Goal: Transaction & Acquisition: Book appointment/travel/reservation

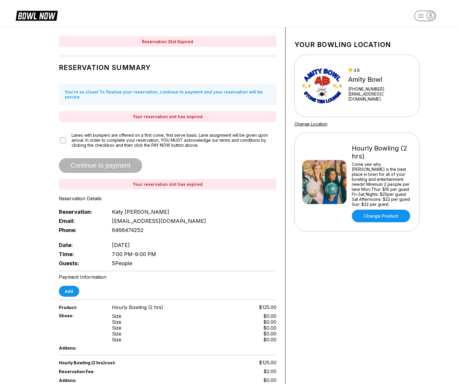
click at [44, 8] on header at bounding box center [229, 13] width 459 height 27
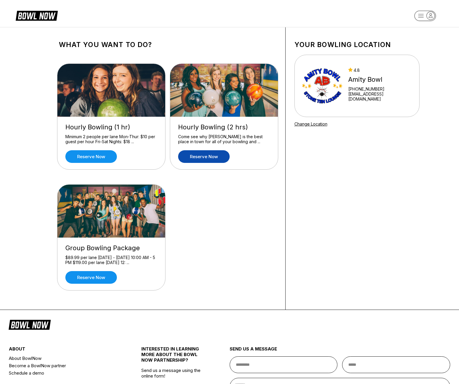
click at [224, 163] on link "Reserve now" at bounding box center [203, 156] width 51 height 13
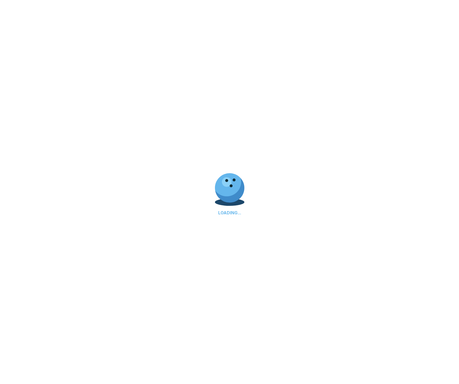
click at [222, 159] on div "LOADING..." at bounding box center [229, 192] width 459 height 384
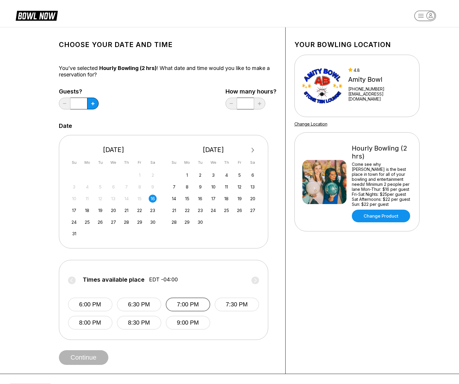
click at [201, 308] on button "7:00 PM" at bounding box center [188, 305] width 44 height 14
click at [94, 361] on button "Continue" at bounding box center [83, 357] width 49 height 15
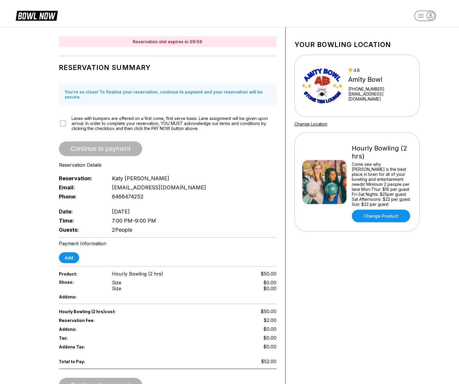
scroll to position [88, 0]
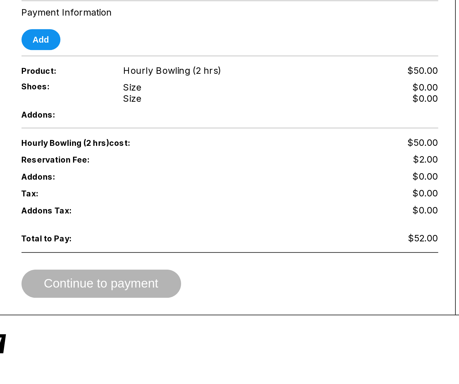
click at [115, 219] on div "Hourly Bowling (2 hrs) cost: $50.00" at bounding box center [167, 223] width 217 height 9
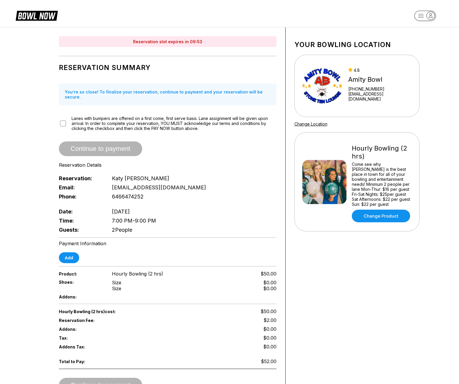
scroll to position [0, 0]
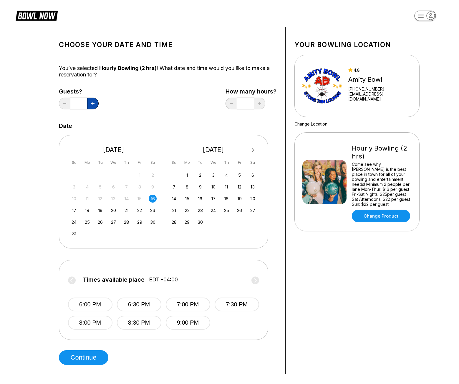
click at [93, 107] on button at bounding box center [92, 104] width 11 height 12
type input "*"
click at [185, 305] on button "7:00 PM" at bounding box center [188, 305] width 44 height 14
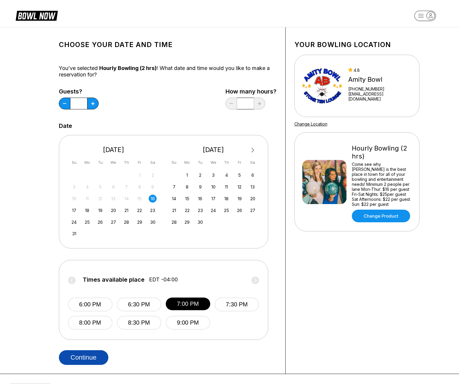
click at [66, 355] on button "Continue" at bounding box center [83, 357] width 49 height 15
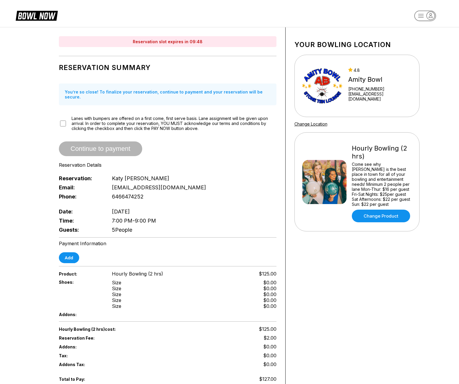
scroll to position [56, 0]
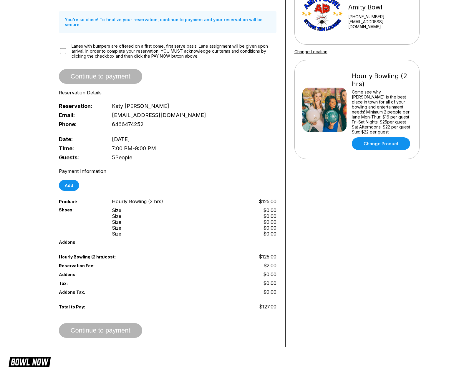
click at [116, 38] on div "Reservation Summary You’re so close! To finalize your reservation, continue to …" at bounding box center [167, 74] width 217 height 175
click at [105, 46] on span "Lanes with bumpers are offered on a first come, first serve basis. Lane assignm…" at bounding box center [174, 51] width 205 height 15
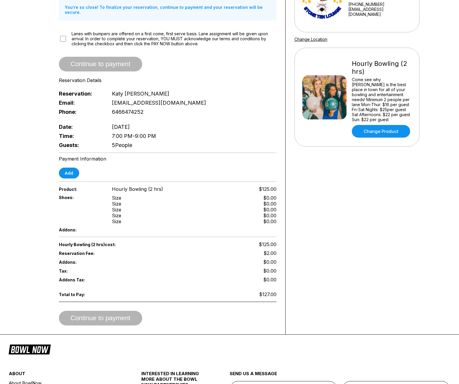
scroll to position [76, 0]
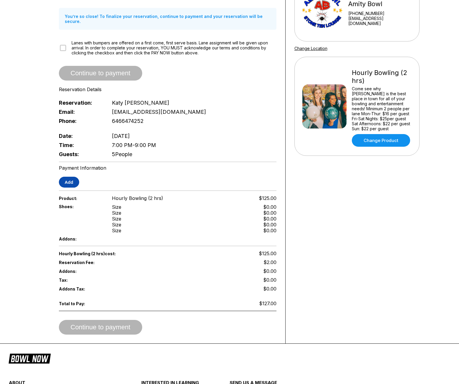
click at [68, 177] on button "Add" at bounding box center [69, 182] width 20 height 11
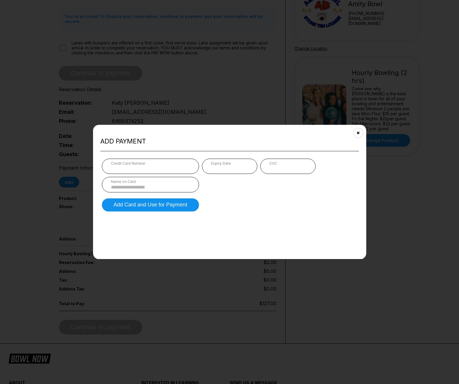
click at [168, 164] on div "Credit Card Number" at bounding box center [150, 163] width 79 height 4
drag, startPoint x: 128, startPoint y: 175, endPoint x: 125, endPoint y: 172, distance: 4.8
click at [128, 175] on div "Credit Card Number Expiry Date CVC Name on Card" at bounding box center [229, 176] width 255 height 34
click at [129, 165] on div "Credit Card Number" at bounding box center [150, 163] width 79 height 4
click at [298, 205] on form "Credit Card Number Expiry Date CVC Name on Card Add Card and Use for Payment" at bounding box center [229, 185] width 258 height 56
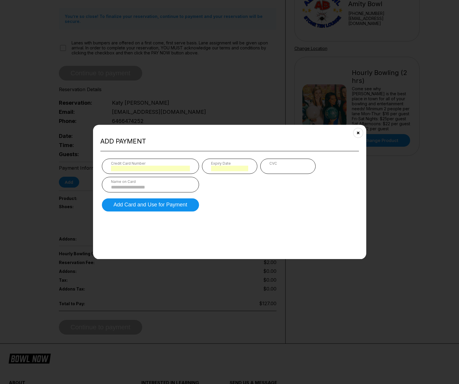
drag, startPoint x: 96, startPoint y: 187, endPoint x: 102, endPoint y: 187, distance: 6.5
click at [97, 187] on div "Add payment Credit Card Number Expiry Date CVC Name on Card Add Card and Use fo…" at bounding box center [229, 192] width 273 height 134
click at [110, 187] on div "Name on Card" at bounding box center [150, 185] width 97 height 16
click at [124, 187] on input at bounding box center [150, 187] width 79 height 5
type input "**********"
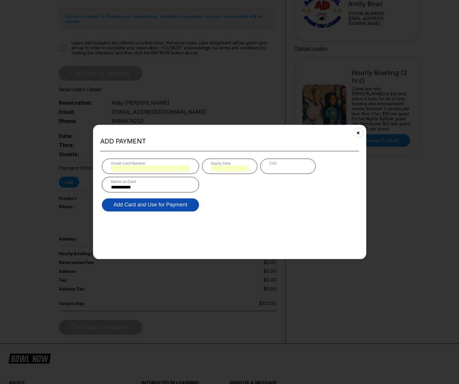
click at [117, 208] on button "Add Card and Use for Payment" at bounding box center [150, 204] width 97 height 13
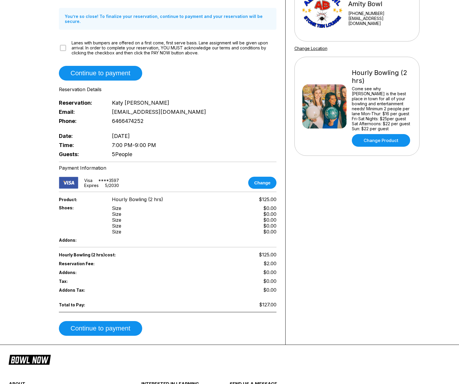
scroll to position [54, 0]
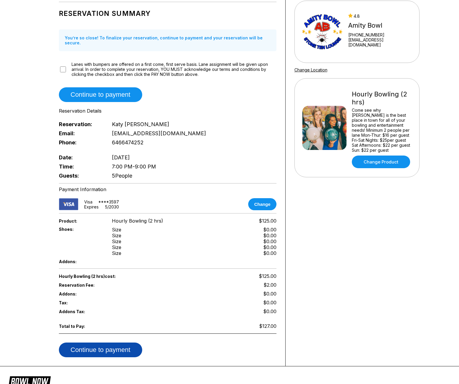
click at [108, 343] on button "Continue to payment" at bounding box center [100, 350] width 83 height 15
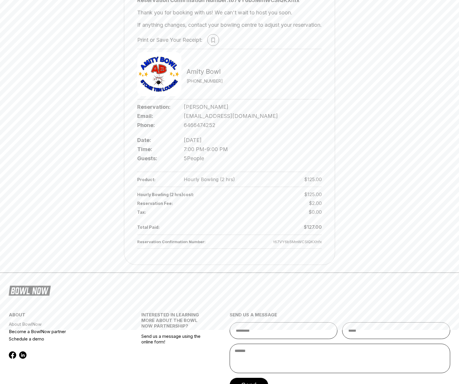
scroll to position [0, 0]
